Goal: Task Accomplishment & Management: Complete application form

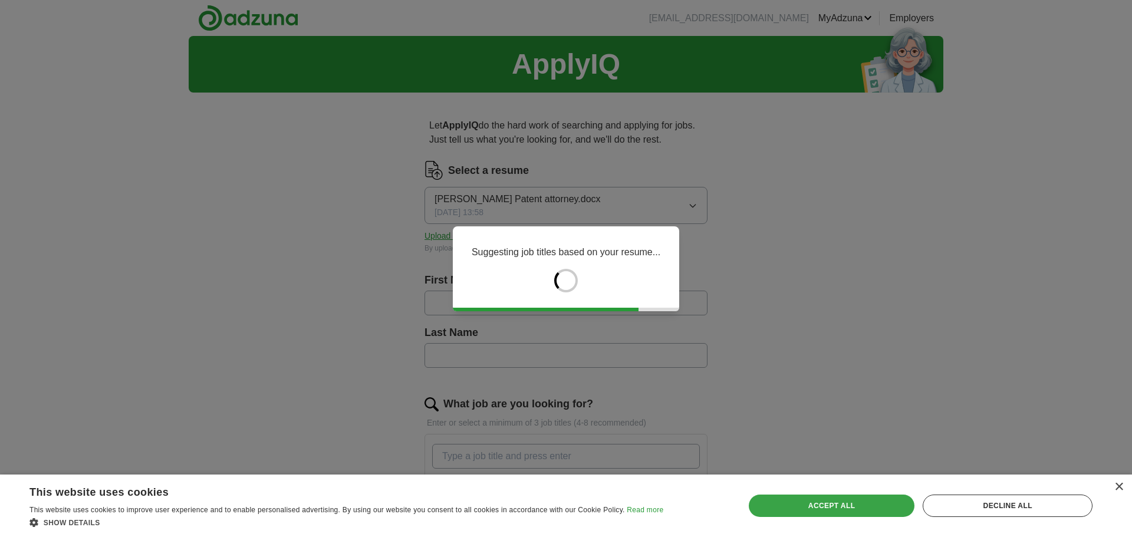
click at [903, 506] on div "Accept all" at bounding box center [832, 506] width 166 height 22
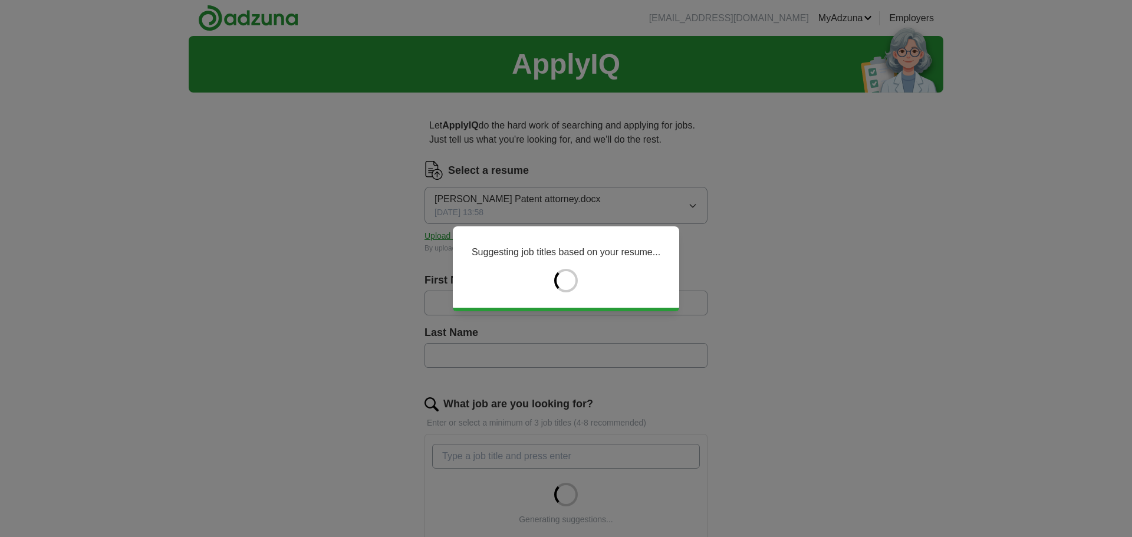
type input "*****"
type input "********"
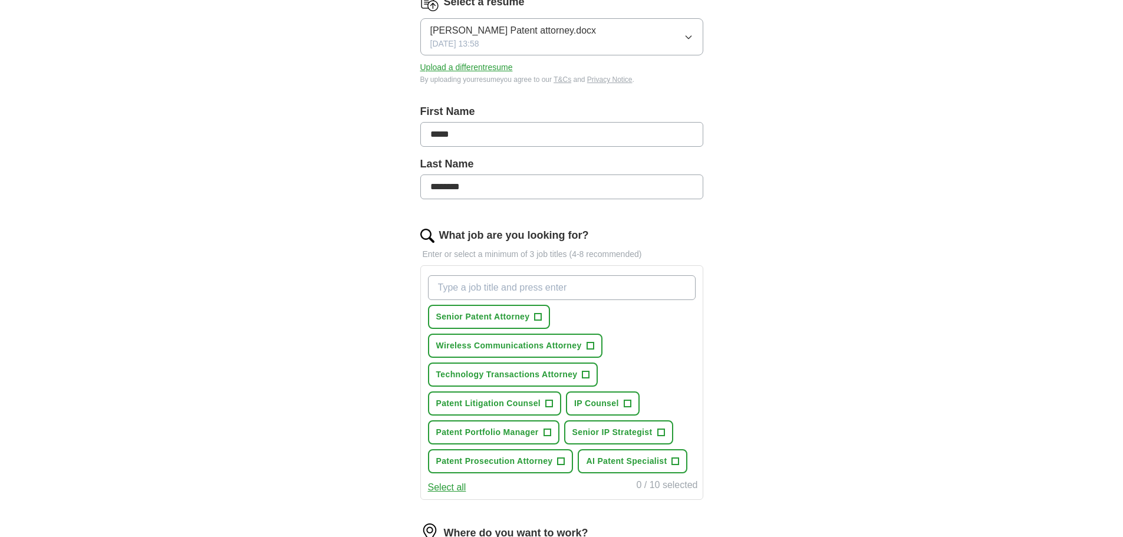
scroll to position [236, 0]
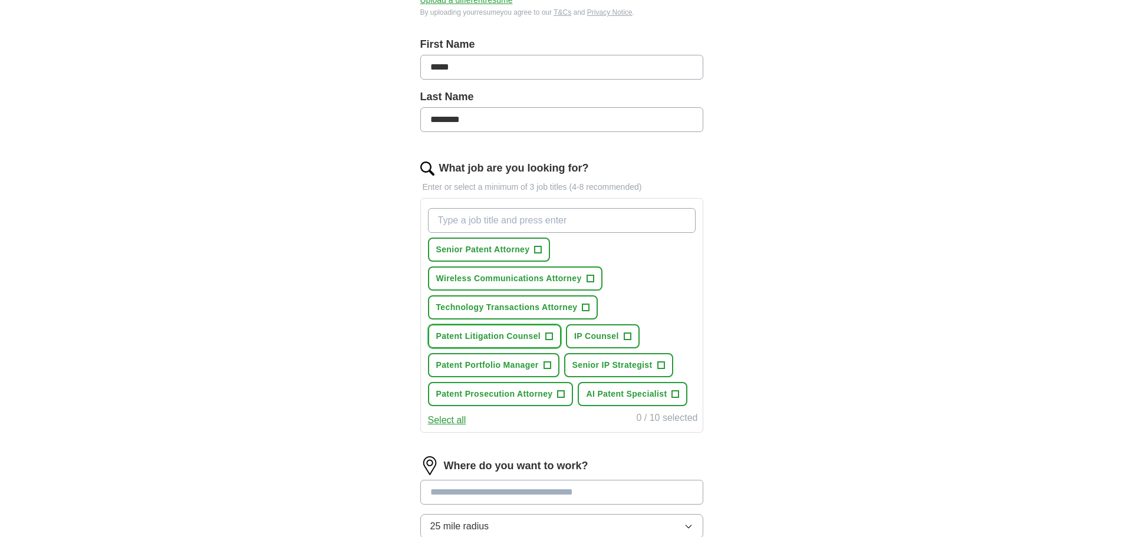
drag, startPoint x: 511, startPoint y: 339, endPoint x: 288, endPoint y: 327, distance: 223.7
click at [288, 327] on div "ApplyIQ Let ApplyIQ do the hard work of searching and applying for jobs. Just t…" at bounding box center [562, 244] width 755 height 888
click at [537, 248] on span "+" at bounding box center [538, 249] width 7 height 9
click at [627, 337] on span "+" at bounding box center [627, 336] width 7 height 9
click at [545, 367] on span "+" at bounding box center [546, 365] width 7 height 9
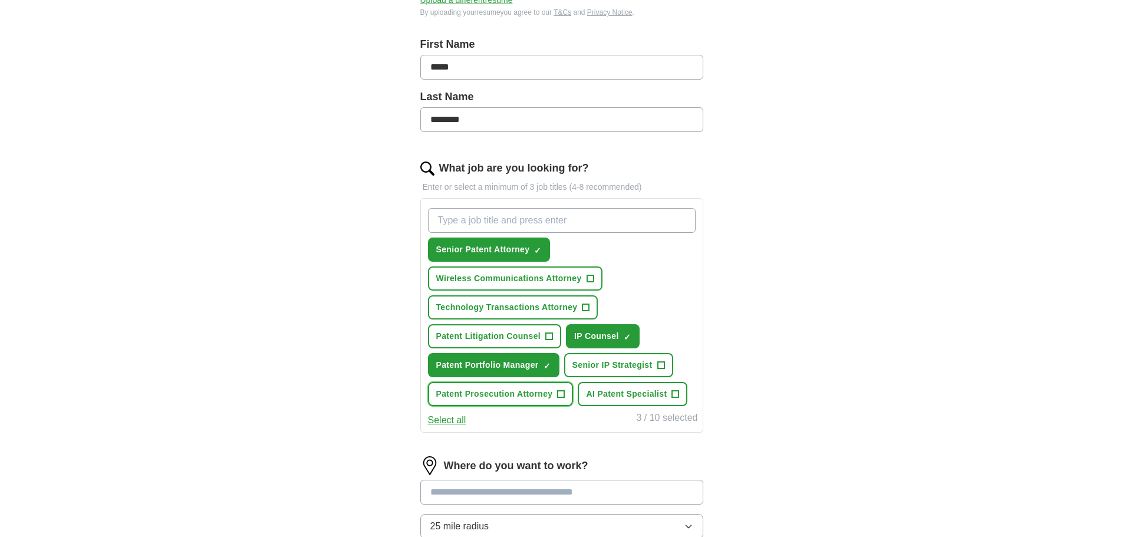
click at [559, 397] on span "+" at bounding box center [561, 394] width 7 height 9
click at [676, 393] on span "+" at bounding box center [675, 394] width 7 height 9
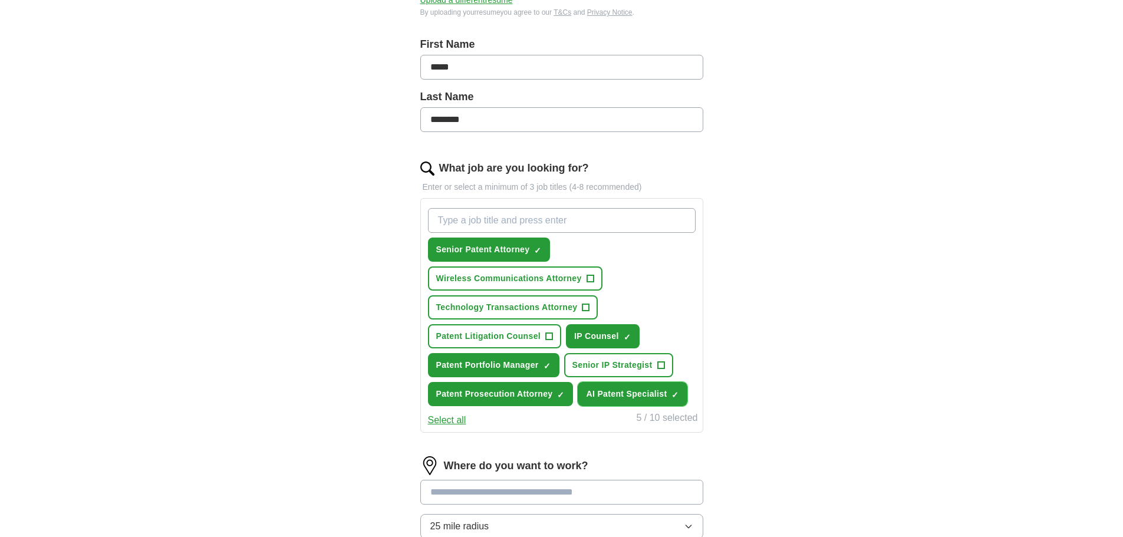
scroll to position [295, 0]
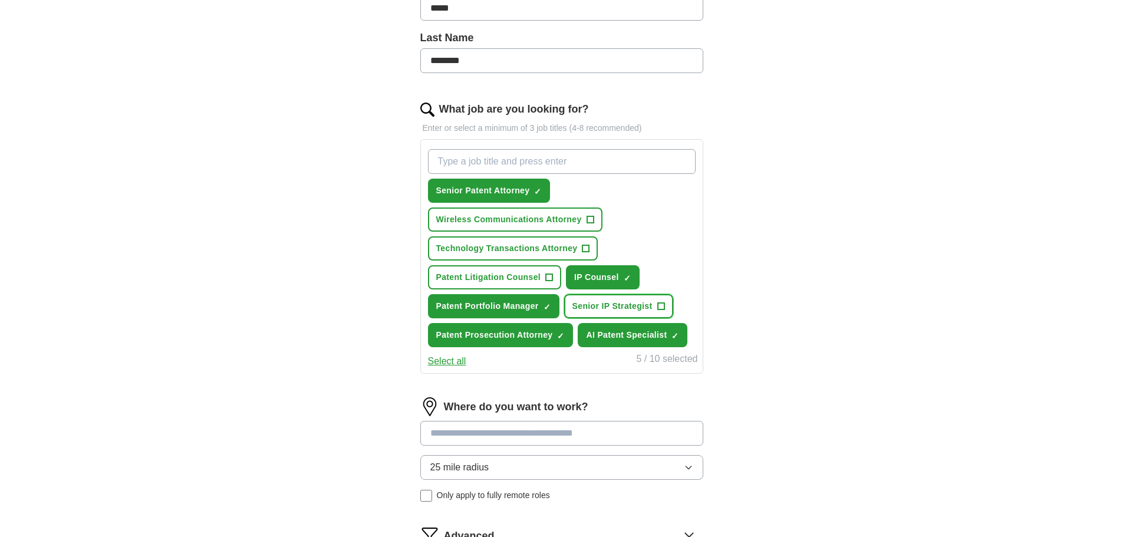
click at [661, 302] on span "+" at bounding box center [660, 306] width 7 height 9
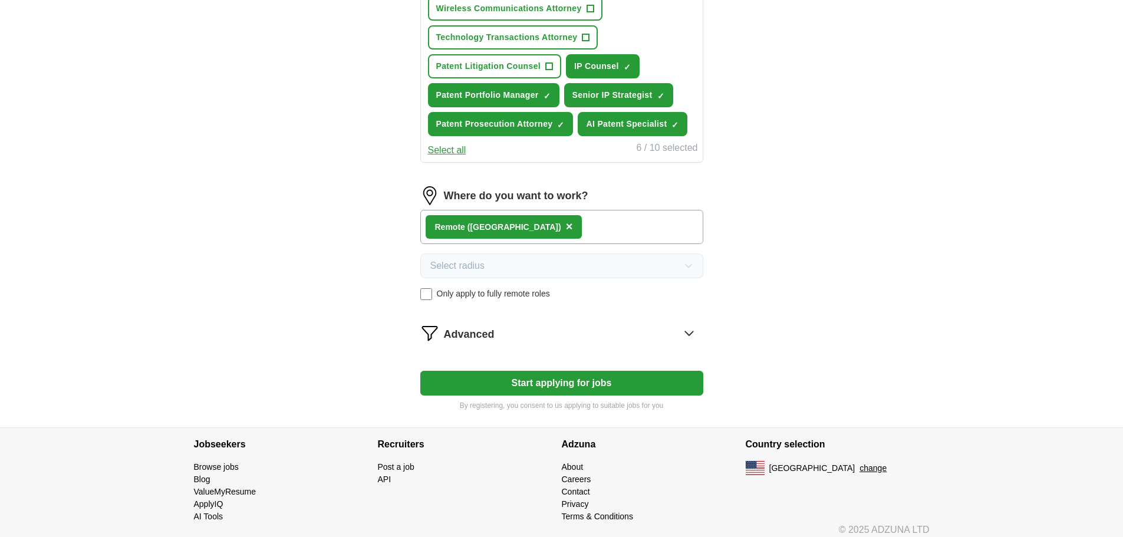
scroll to position [515, 0]
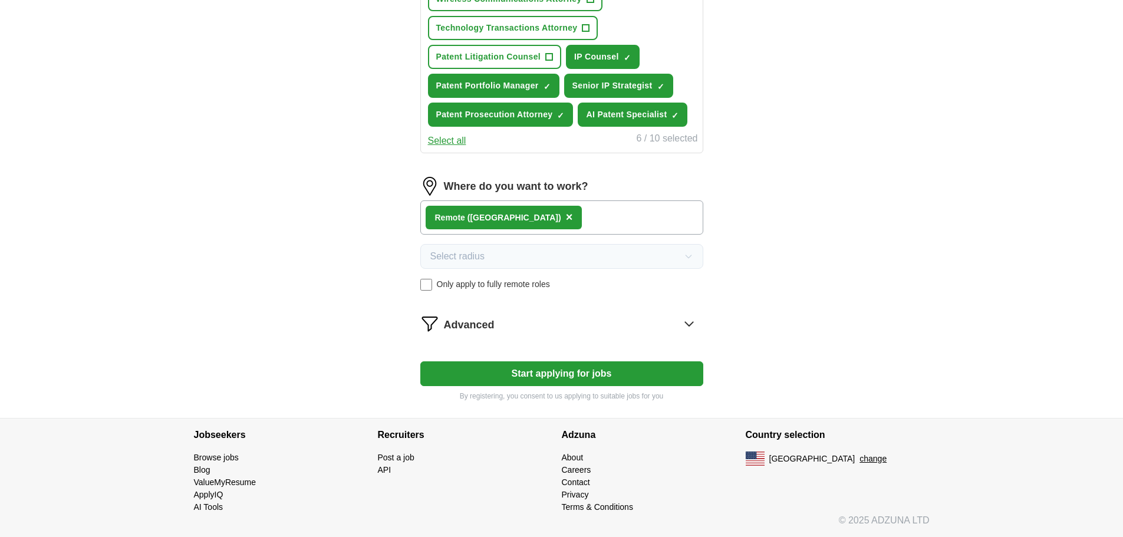
click at [587, 325] on div "Advanced" at bounding box center [573, 323] width 259 height 19
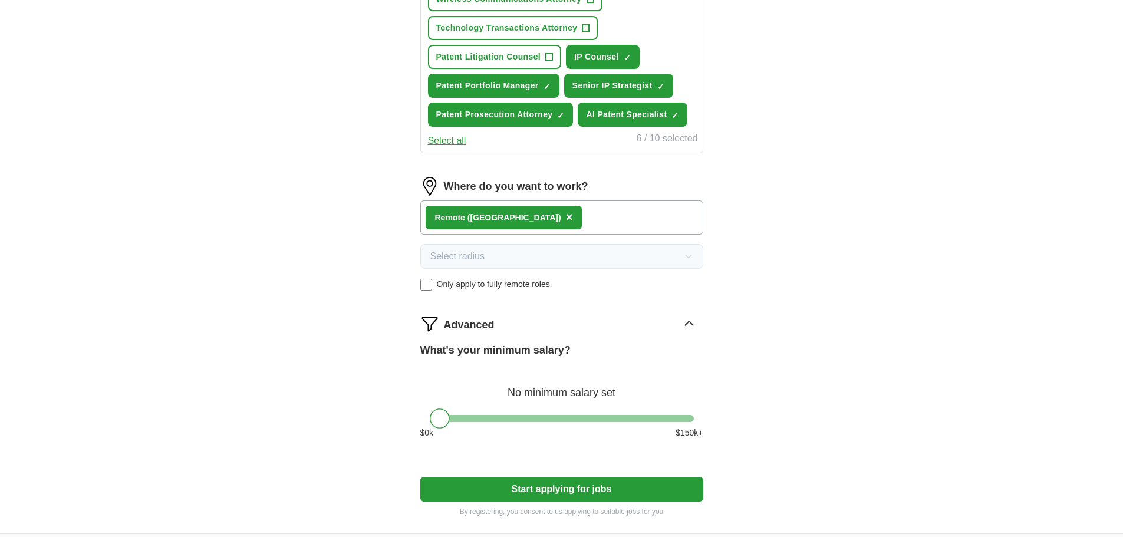
click at [567, 493] on button "Start applying for jobs" at bounding box center [561, 489] width 283 height 25
select select "**"
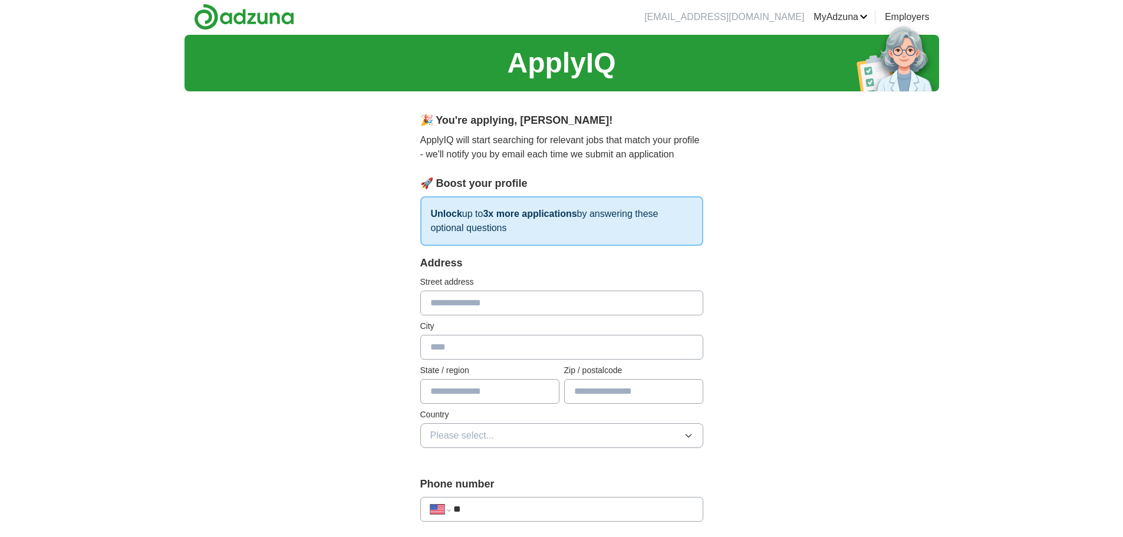
scroll to position [0, 0]
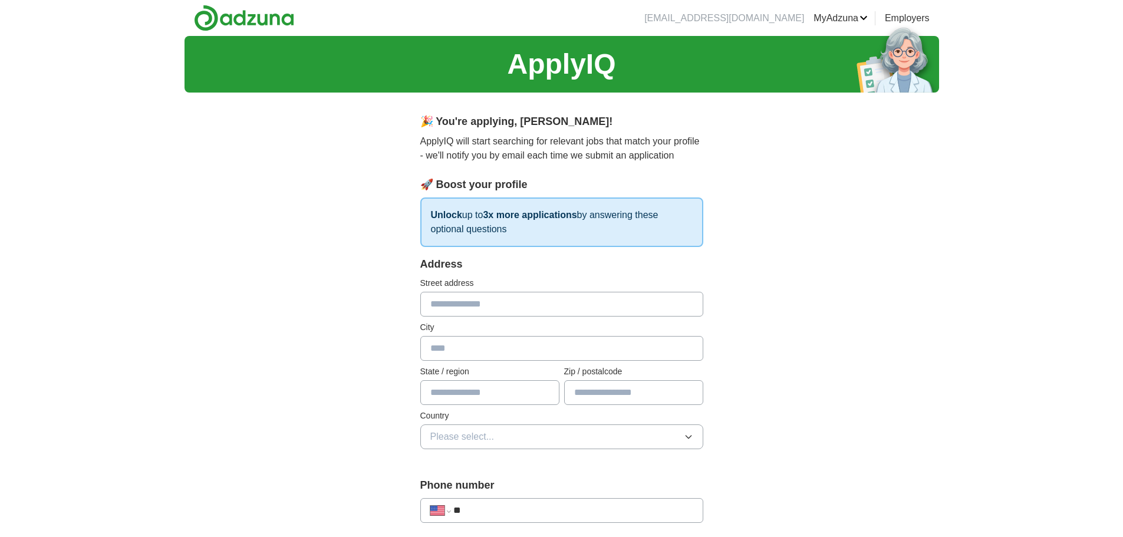
click at [456, 301] on input "text" at bounding box center [561, 304] width 283 height 25
type input "**********"
type input "****"
type input "**"
type input "*****"
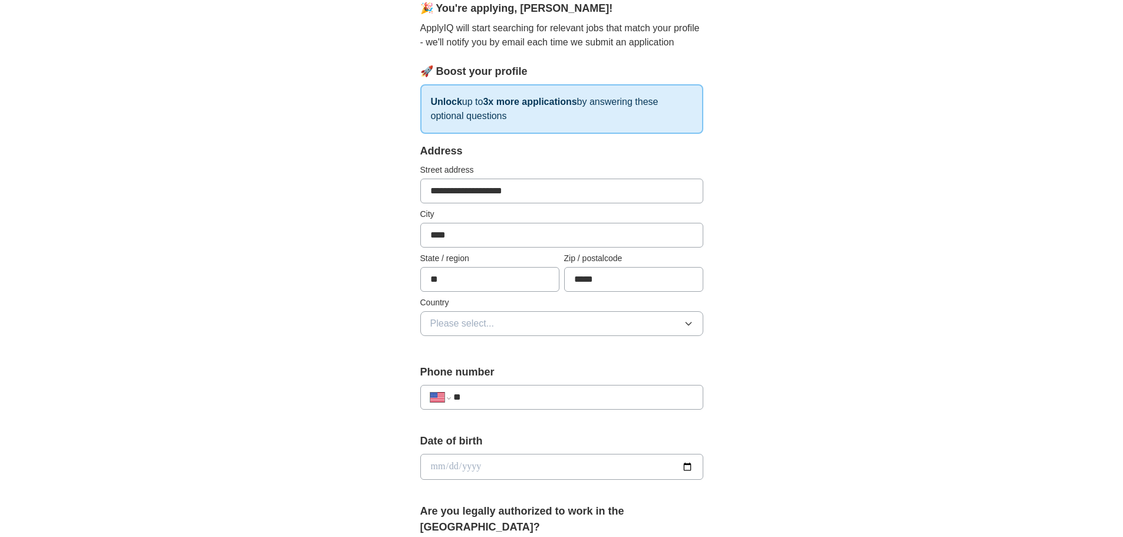
scroll to position [118, 0]
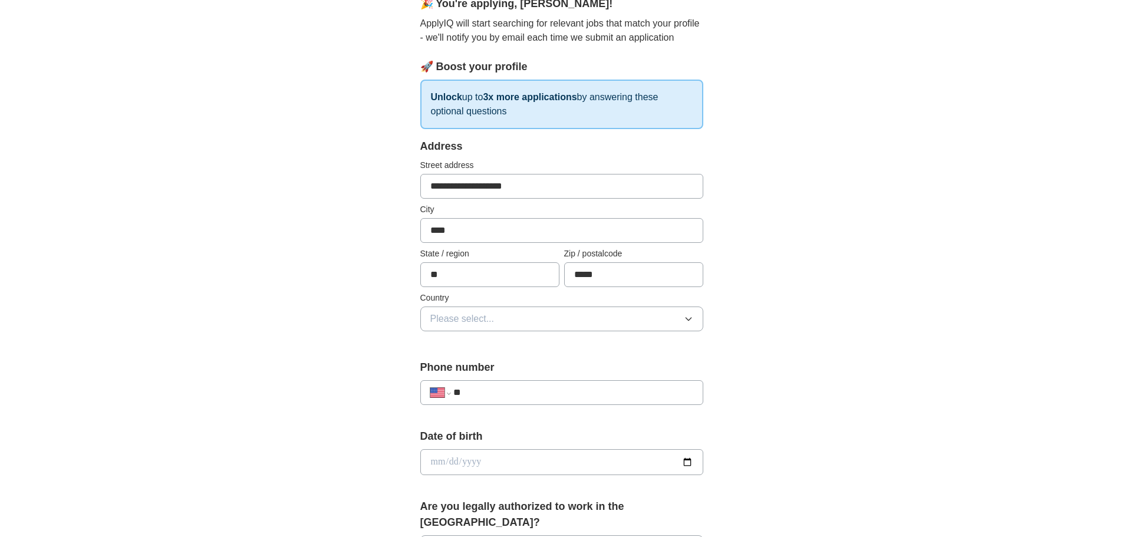
click at [522, 324] on button "Please select..." at bounding box center [561, 319] width 283 height 25
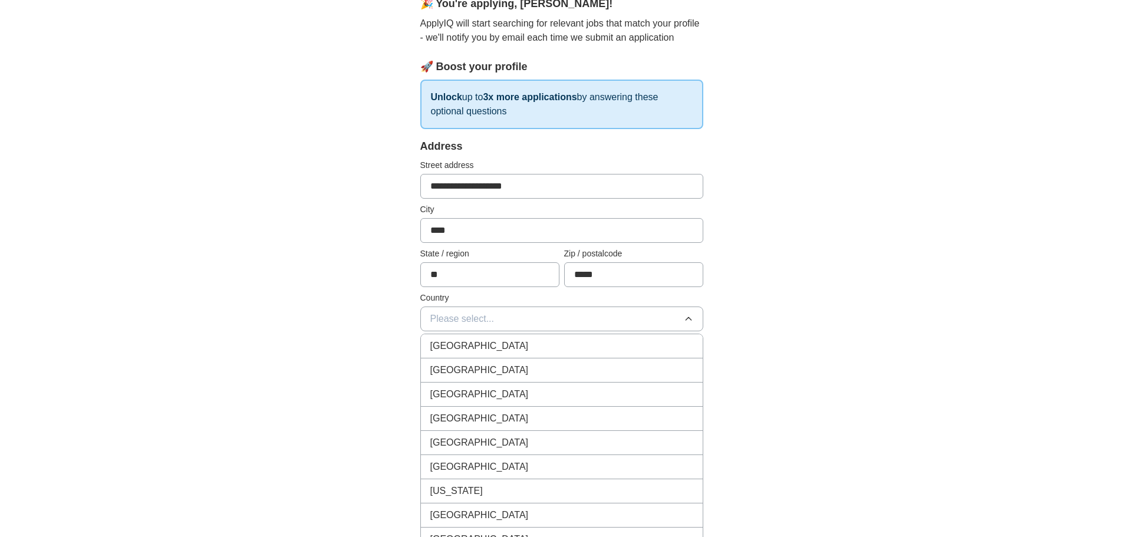
click at [500, 375] on div "[GEOGRAPHIC_DATA]" at bounding box center [561, 370] width 263 height 14
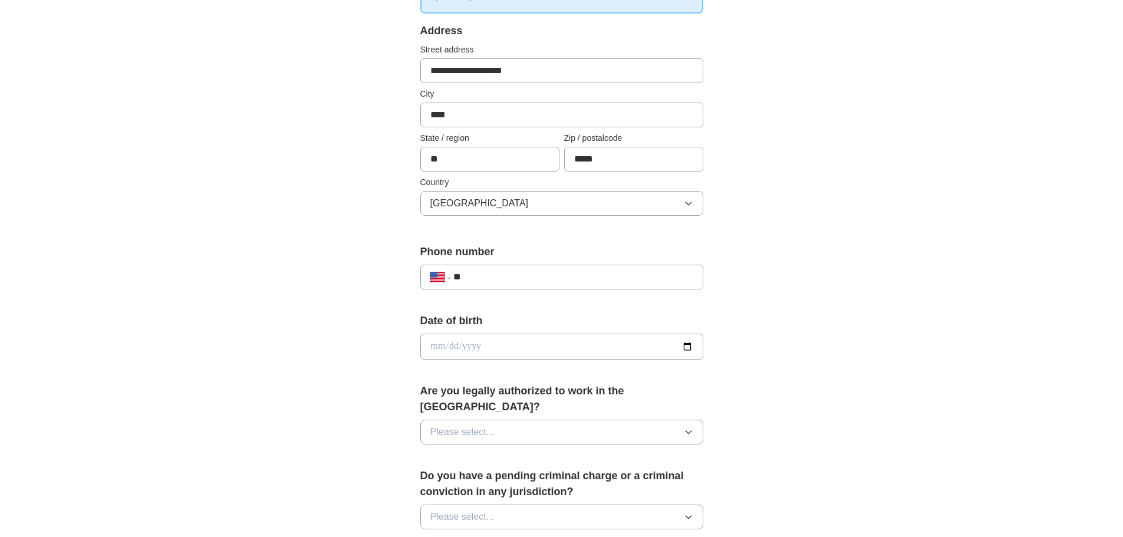
scroll to position [236, 0]
click at [535, 350] on input "date" at bounding box center [561, 344] width 283 height 26
click at [625, 417] on button "Please select..." at bounding box center [561, 429] width 283 height 25
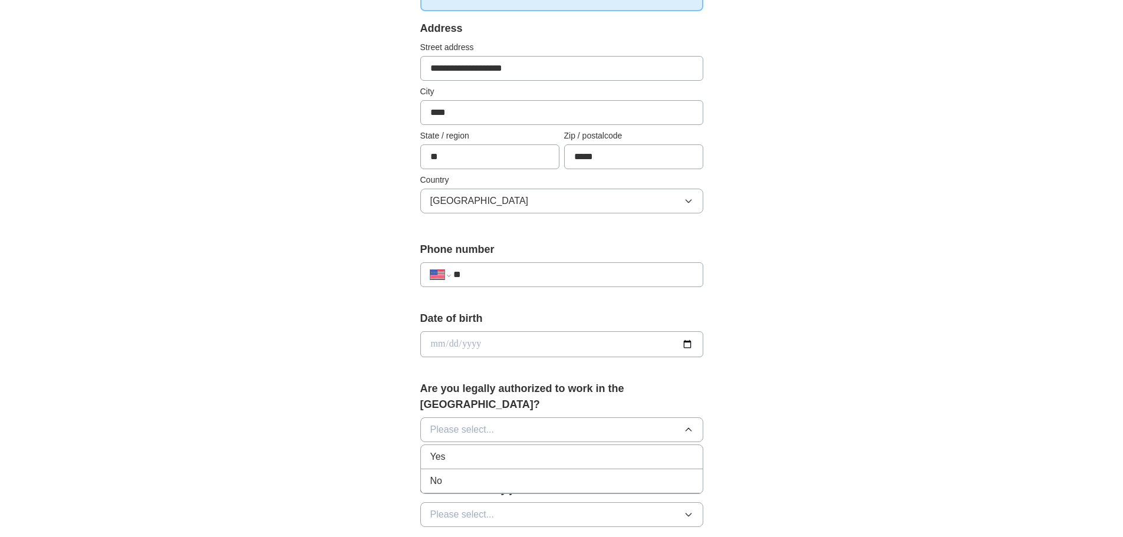
click at [461, 450] on li "Yes" at bounding box center [562, 457] width 282 height 24
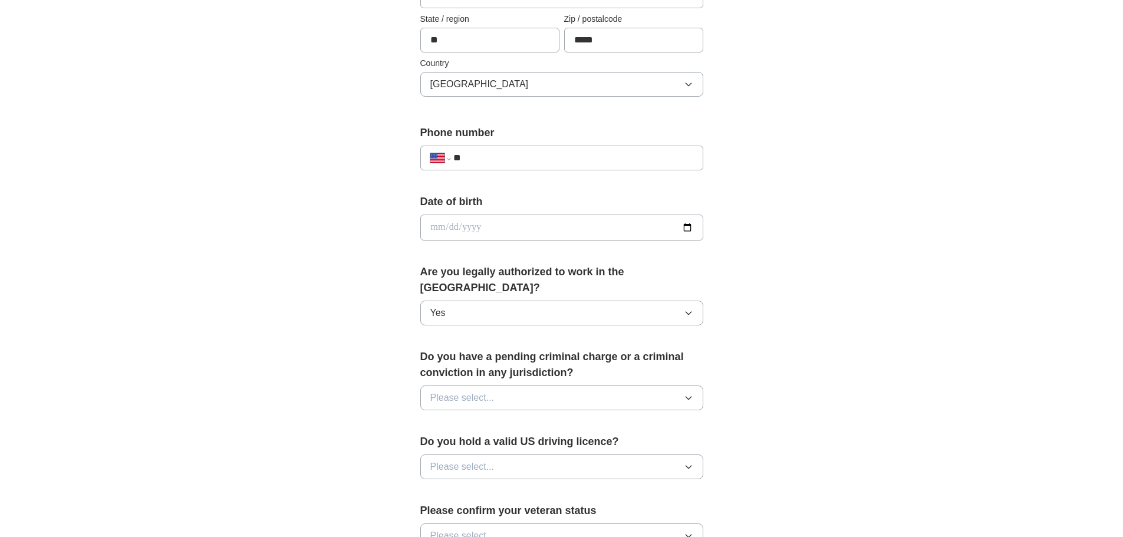
scroll to position [354, 0]
click at [535, 389] on button "Please select..." at bounding box center [561, 396] width 283 height 25
click at [503, 441] on div "No" at bounding box center [561, 448] width 263 height 14
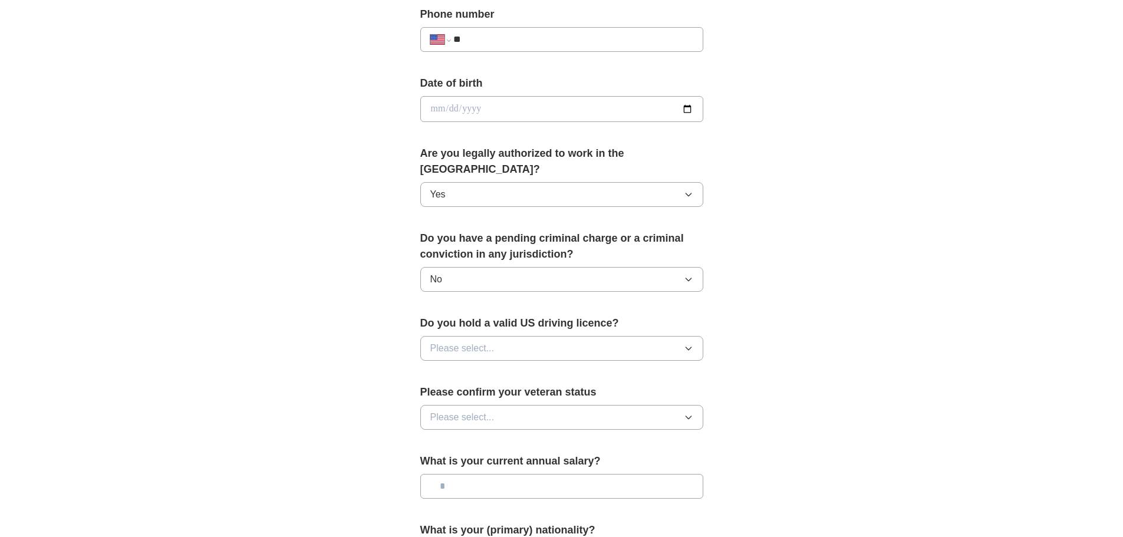
scroll to position [472, 0]
click at [537, 337] on button "Please select..." at bounding box center [561, 347] width 283 height 25
click at [472, 368] on div "Yes" at bounding box center [561, 375] width 263 height 14
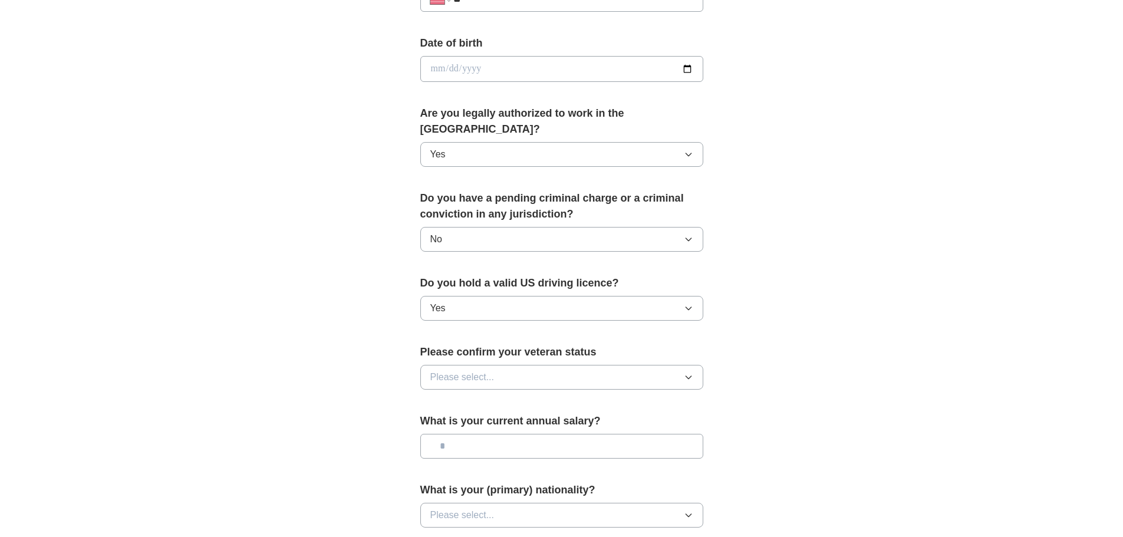
scroll to position [531, 0]
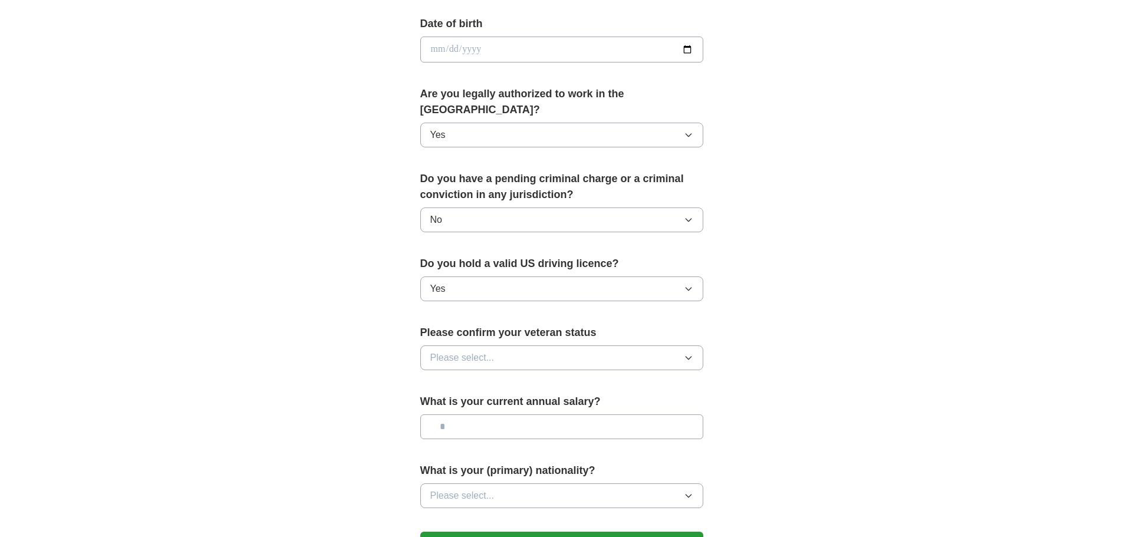
click at [610, 345] on button "Please select..." at bounding box center [561, 357] width 283 height 25
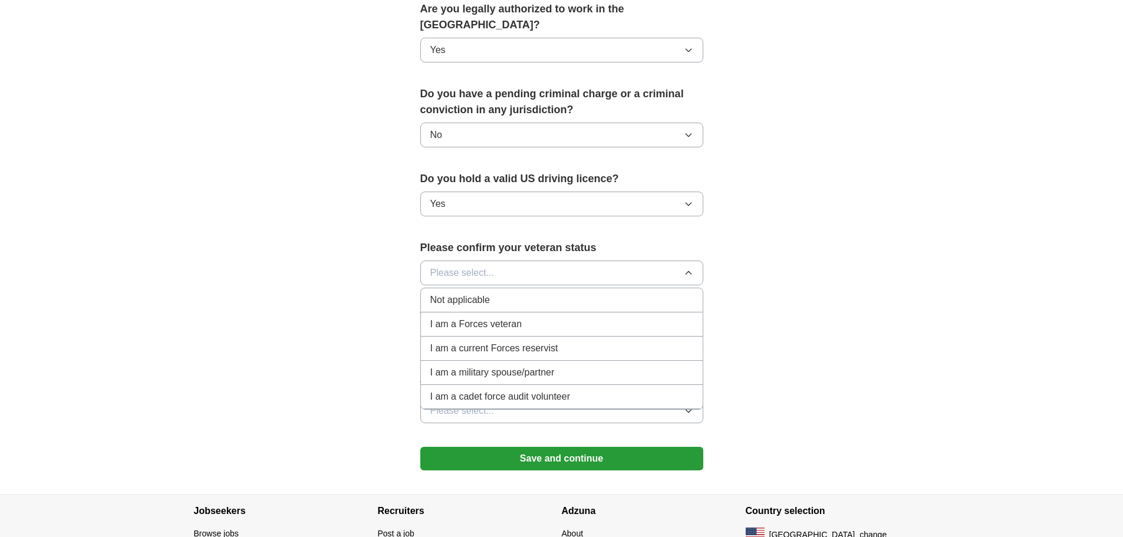
scroll to position [648, 0]
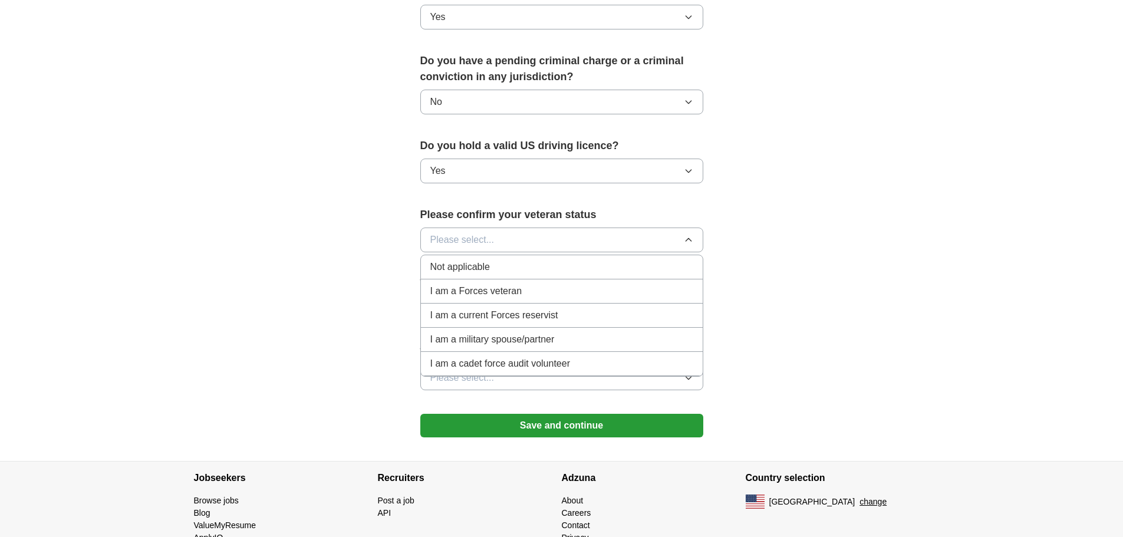
click at [460, 260] on span "Not applicable" at bounding box center [460, 267] width 60 height 14
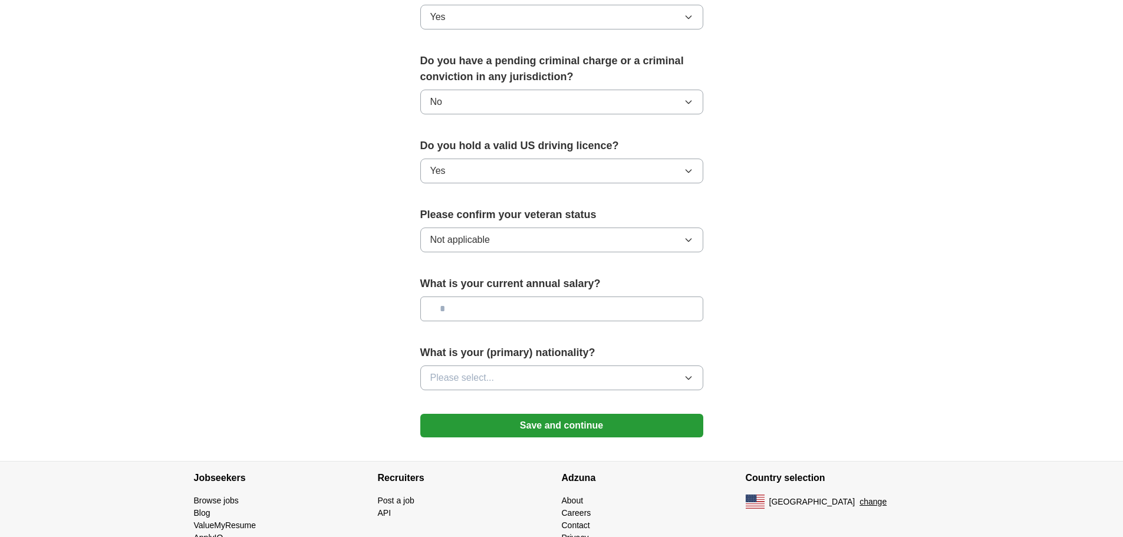
click at [528, 297] on input "text" at bounding box center [561, 309] width 283 height 25
click at [648, 365] on button "Please select..." at bounding box center [561, 377] width 283 height 25
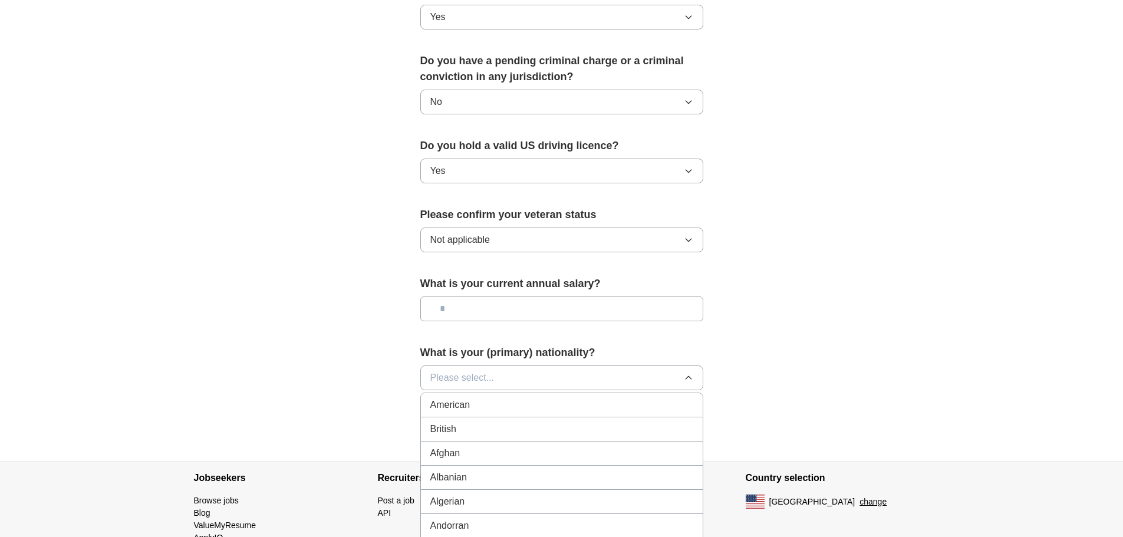
click at [609, 398] on div "American" at bounding box center [561, 405] width 263 height 14
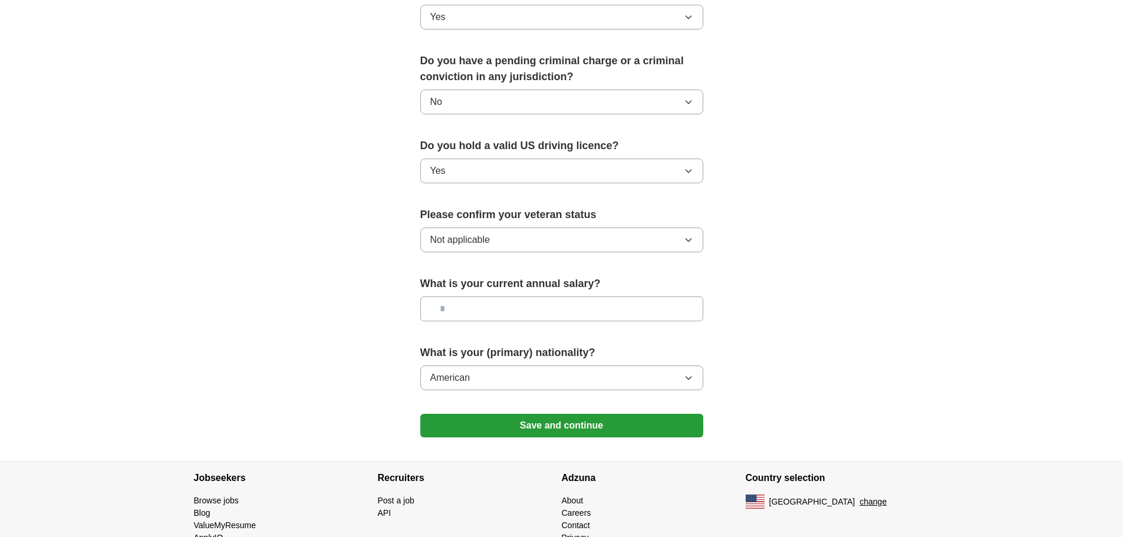
click at [614, 414] on button "Save and continue" at bounding box center [561, 426] width 283 height 24
